Goal: Go to known website: Go to known website

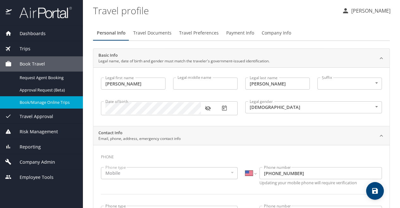
select select "US"
click at [41, 101] on span "Book/Manage Online Trips" at bounding box center [48, 102] width 56 height 6
